Goal: Task Accomplishment & Management: Use online tool/utility

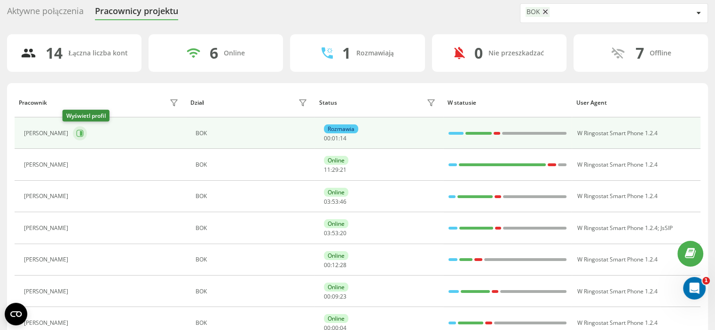
click at [80, 131] on icon at bounding box center [81, 133] width 2 height 5
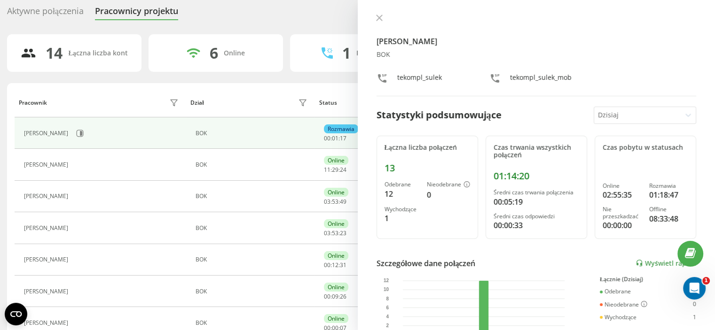
drag, startPoint x: 381, startPoint y: 16, endPoint x: 378, endPoint y: 21, distance: 5.5
click at [380, 16] on icon at bounding box center [379, 18] width 6 height 6
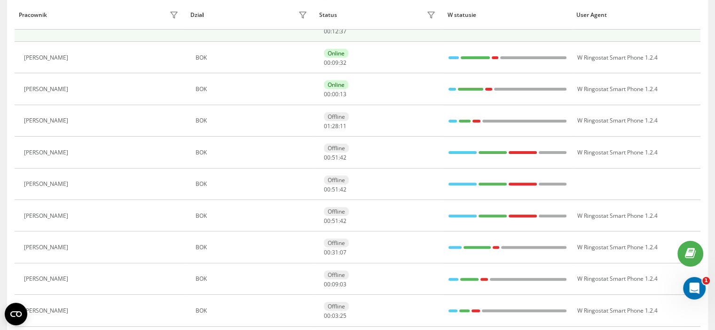
scroll to position [267, 0]
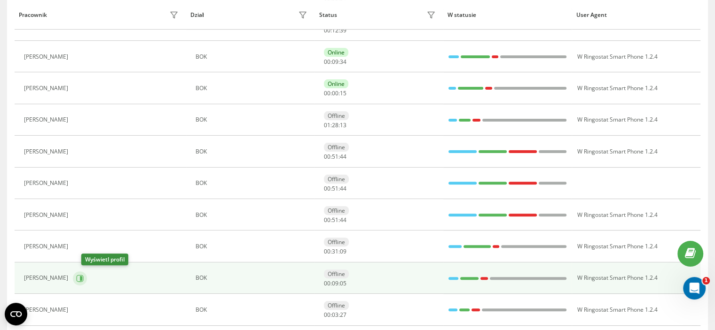
click at [84, 279] on icon at bounding box center [80, 279] width 8 height 8
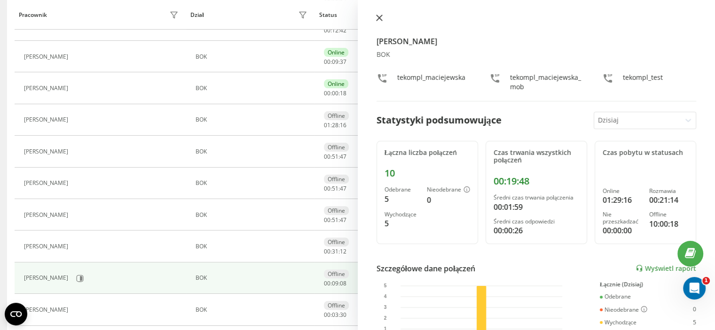
click at [380, 16] on icon at bounding box center [379, 18] width 6 height 6
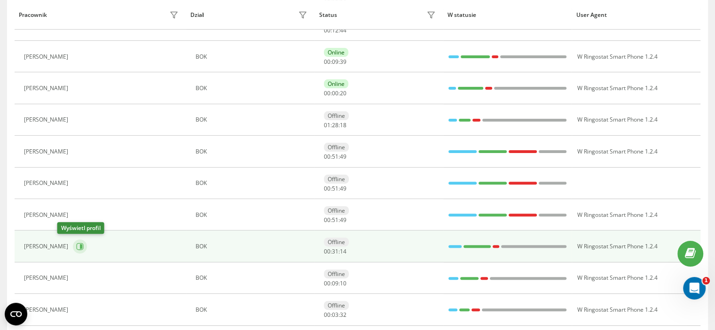
click at [80, 244] on icon at bounding box center [81, 246] width 2 height 5
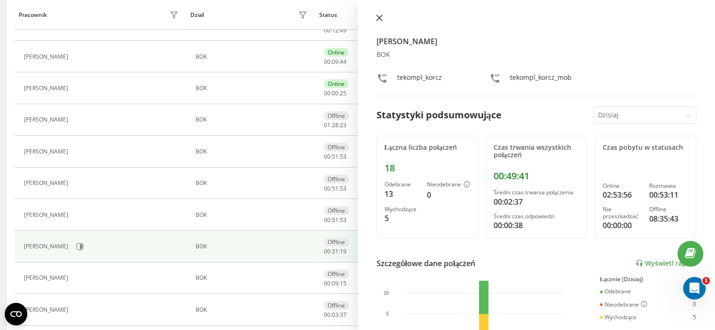
click at [379, 15] on icon at bounding box center [379, 18] width 7 height 7
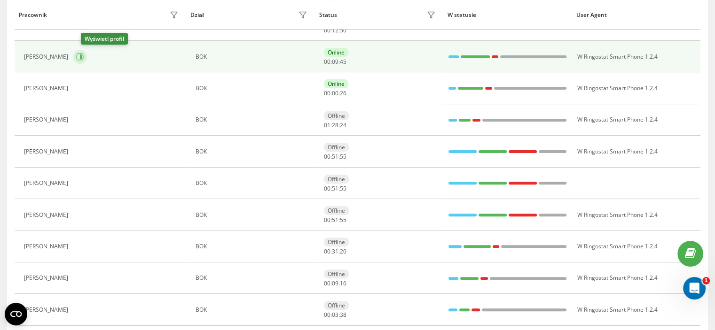
click at [84, 54] on icon at bounding box center [80, 57] width 8 height 8
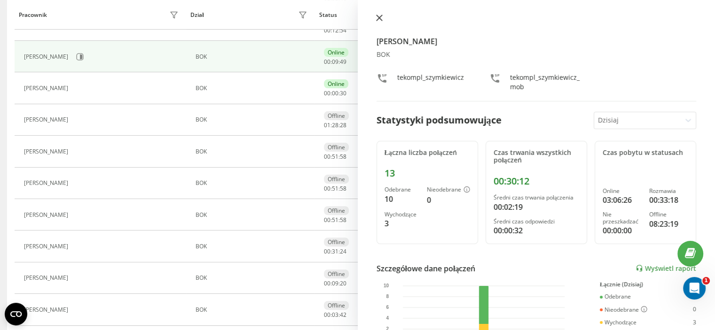
click at [382, 16] on icon at bounding box center [379, 18] width 7 height 7
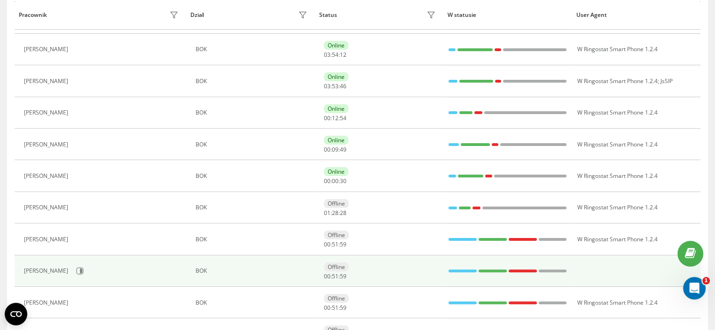
scroll to position [173, 0]
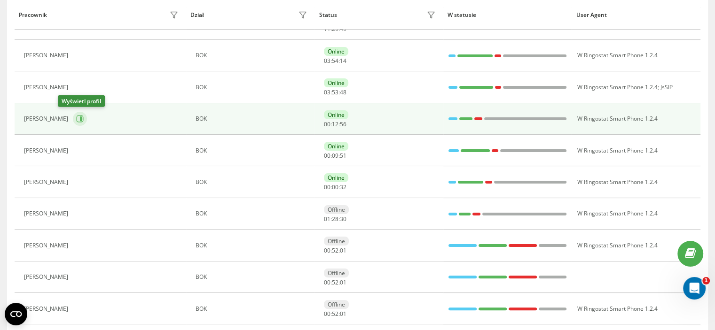
click at [80, 117] on icon at bounding box center [81, 119] width 2 height 5
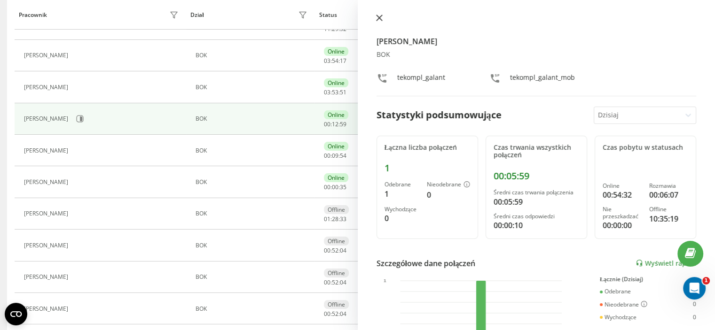
click at [378, 19] on icon at bounding box center [379, 18] width 7 height 7
